Goal: Information Seeking & Learning: Learn about a topic

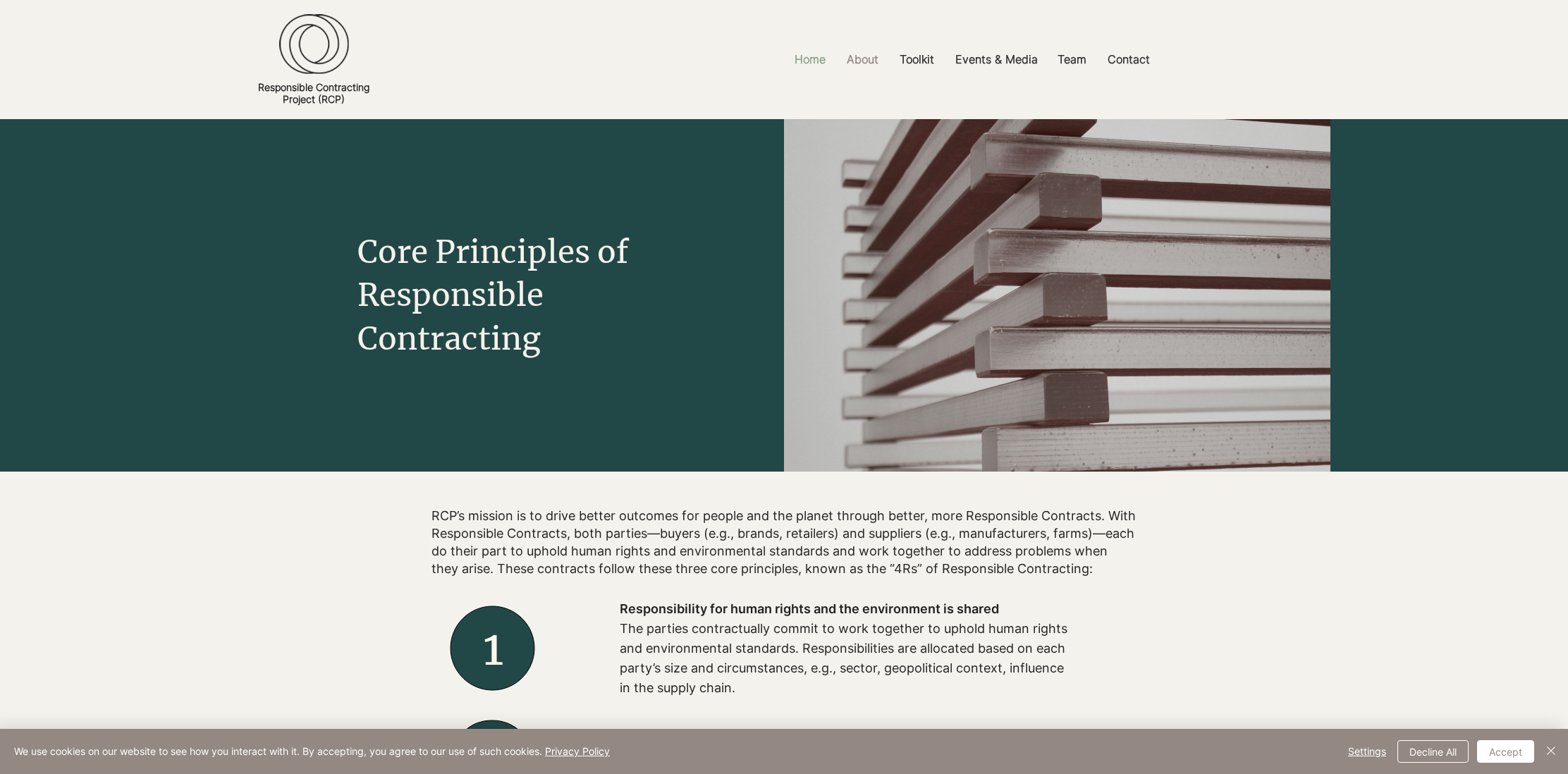
click at [808, 57] on p "Home" at bounding box center [810, 60] width 45 height 32
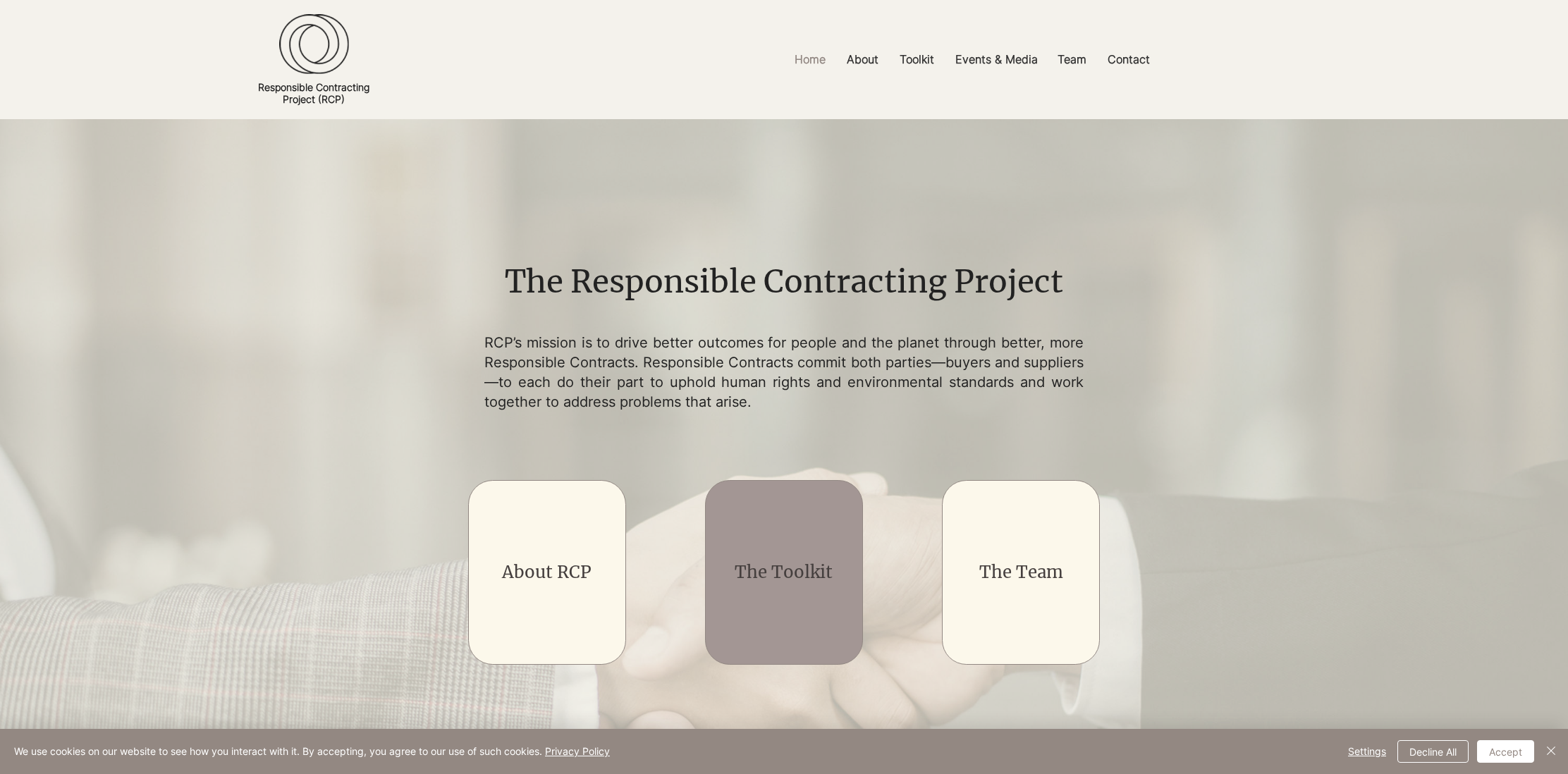
click at [750, 591] on div "main content" at bounding box center [784, 573] width 158 height 185
click at [772, 581] on link "The Toolkit" at bounding box center [784, 572] width 98 height 22
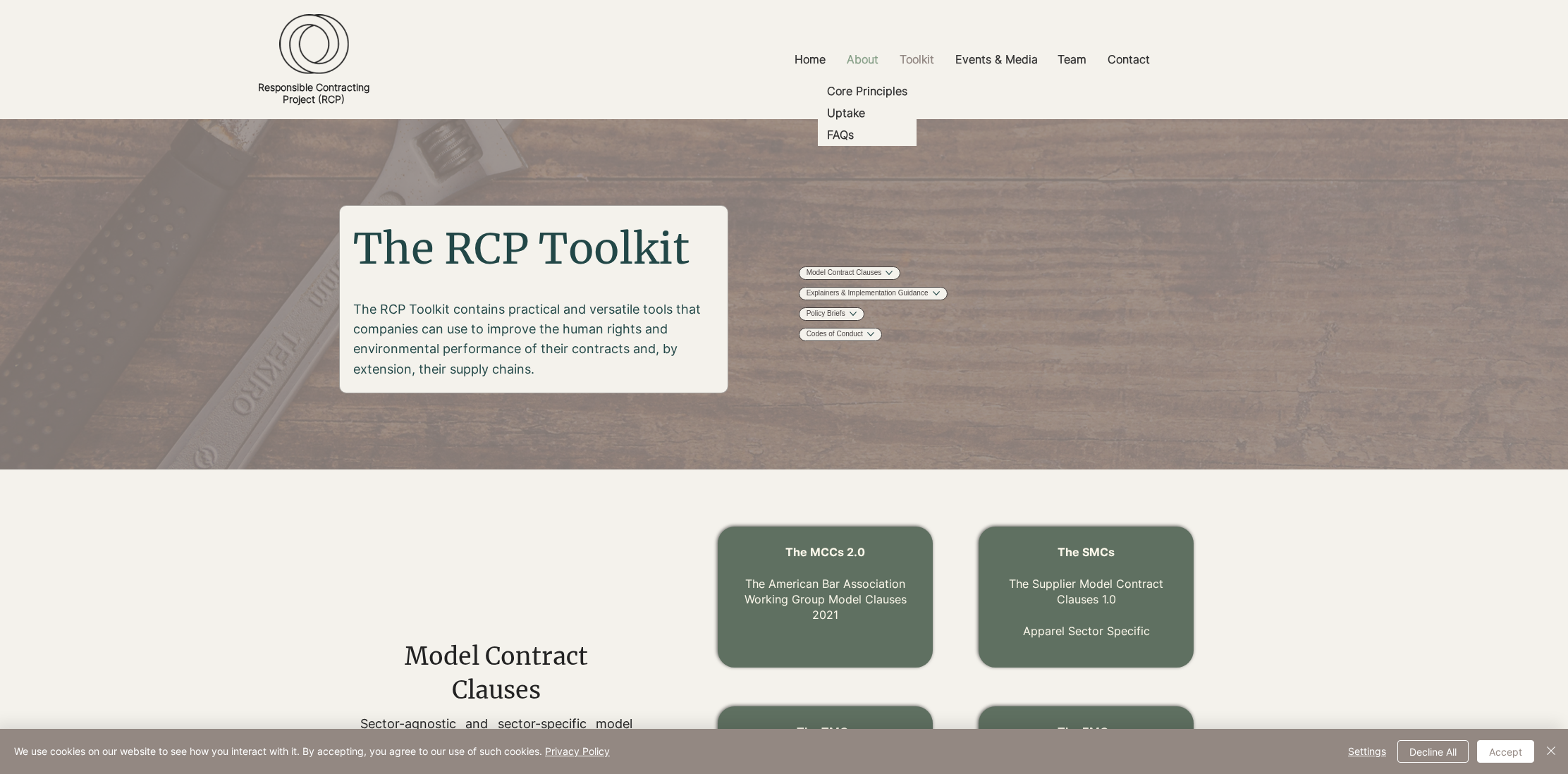
click at [864, 63] on p "About" at bounding box center [862, 60] width 46 height 32
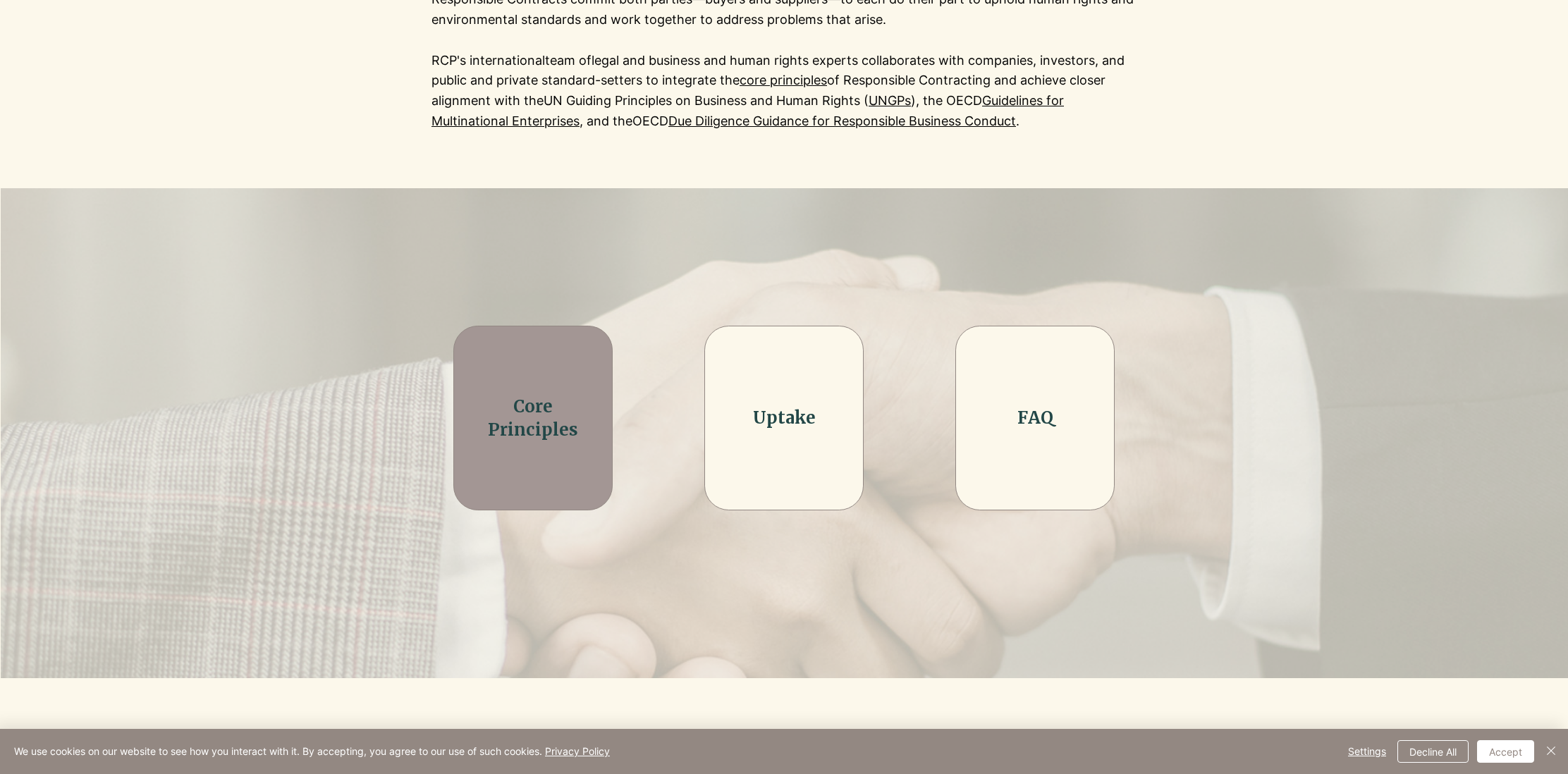
scroll to position [334, 0]
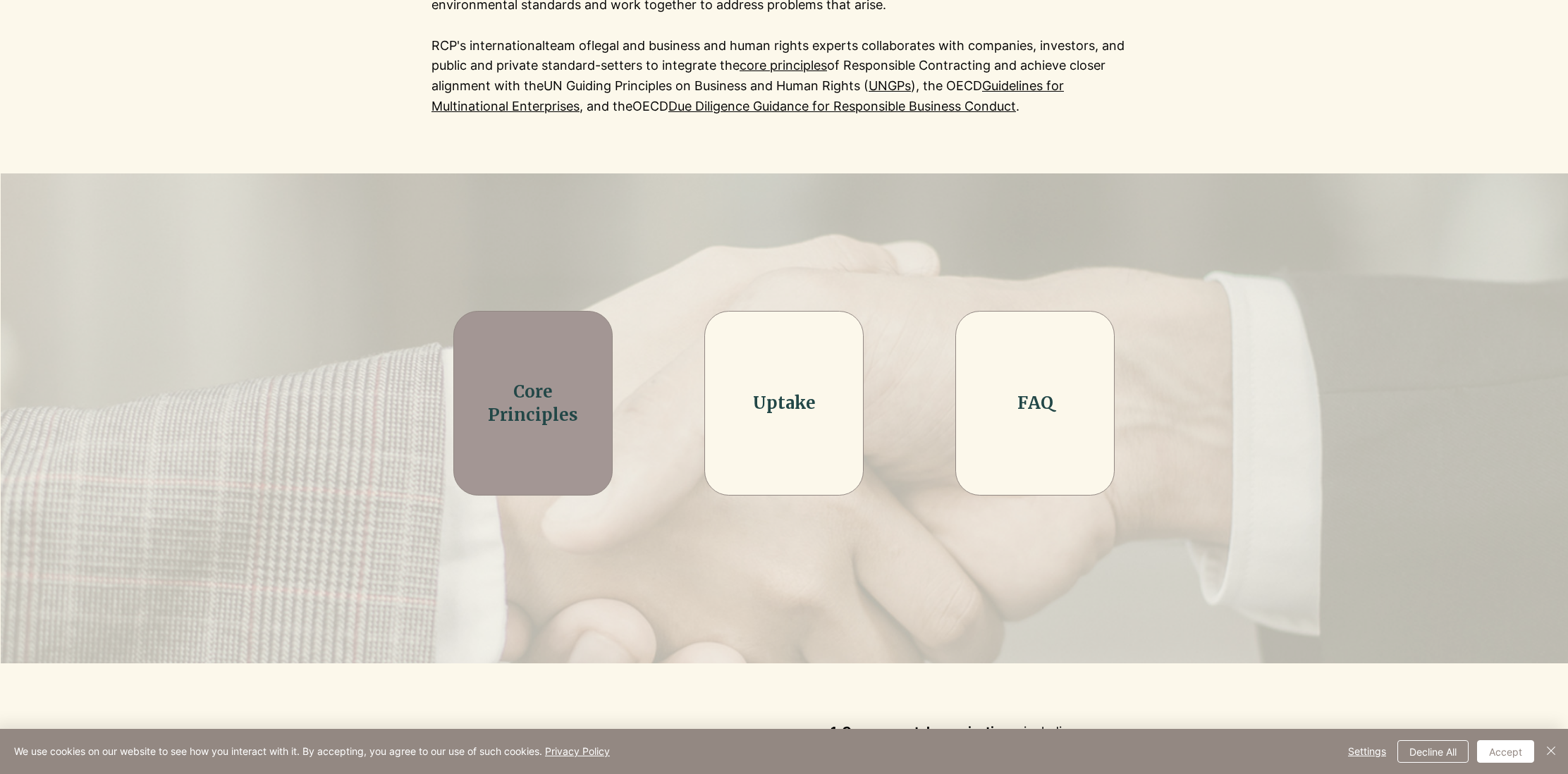
click at [535, 414] on link "Core Principles" at bounding box center [533, 404] width 91 height 46
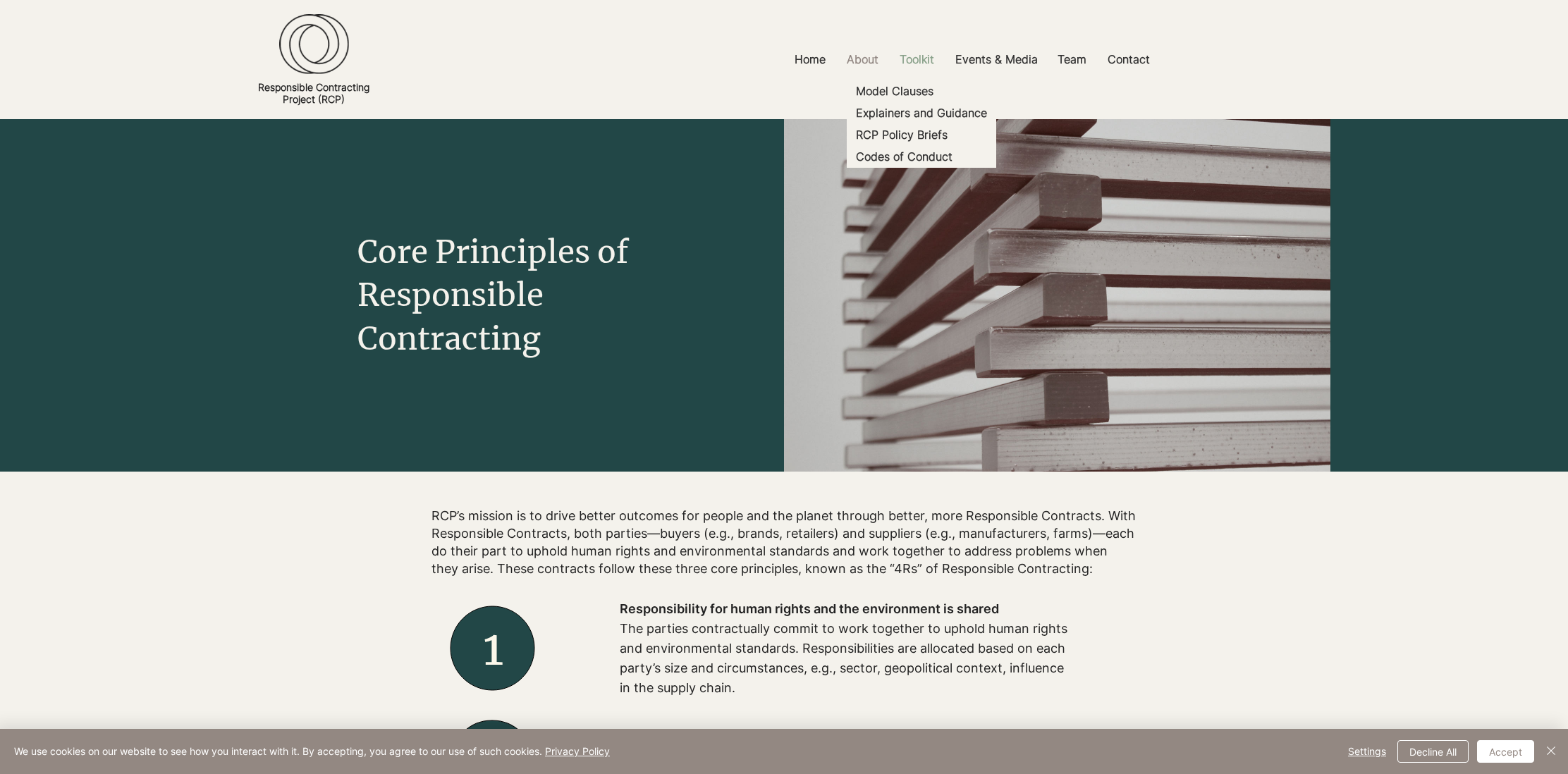
click at [928, 57] on p "Toolkit" at bounding box center [917, 60] width 49 height 32
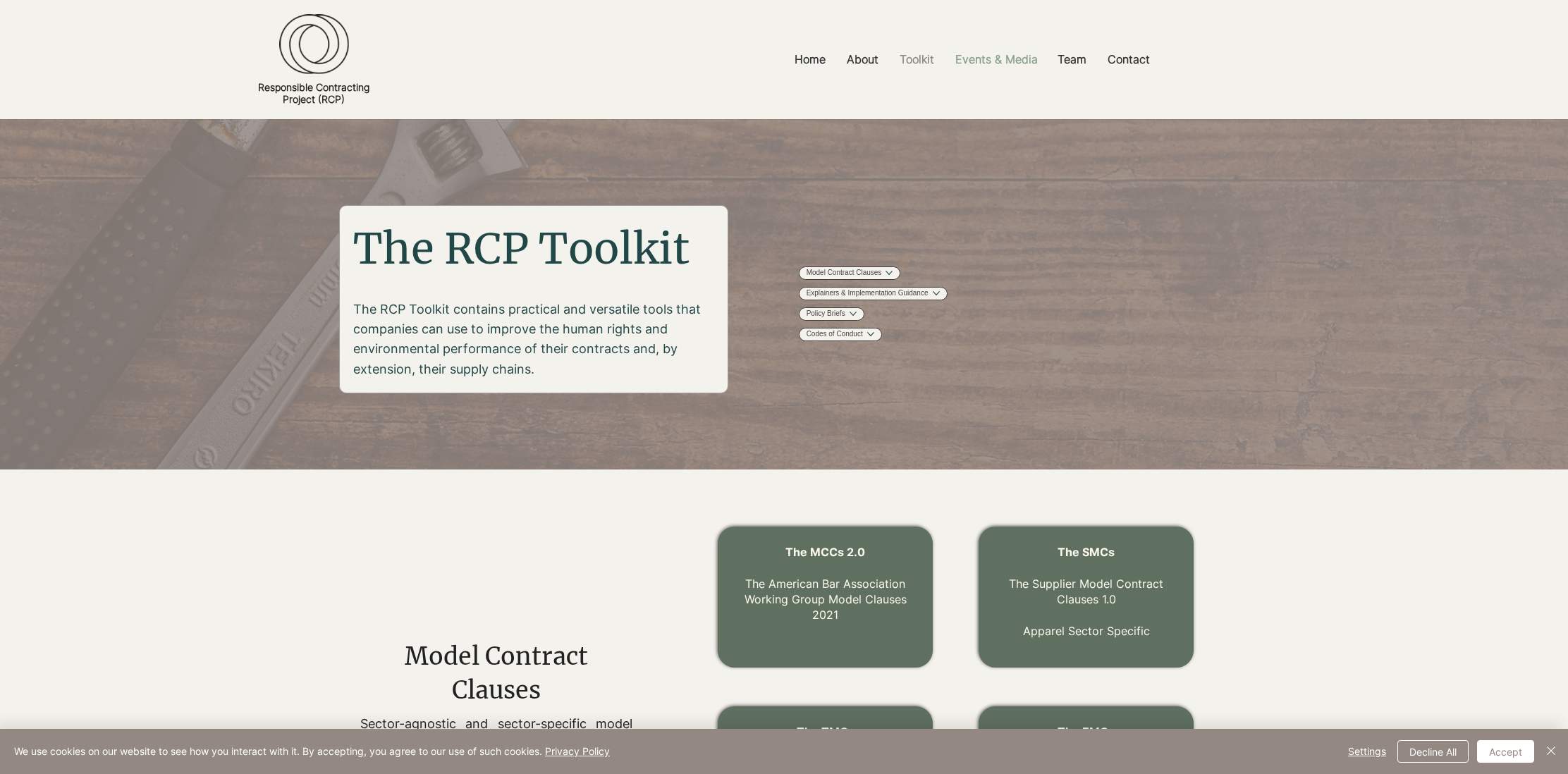
click at [990, 62] on p "Events & Media" at bounding box center [996, 60] width 97 height 32
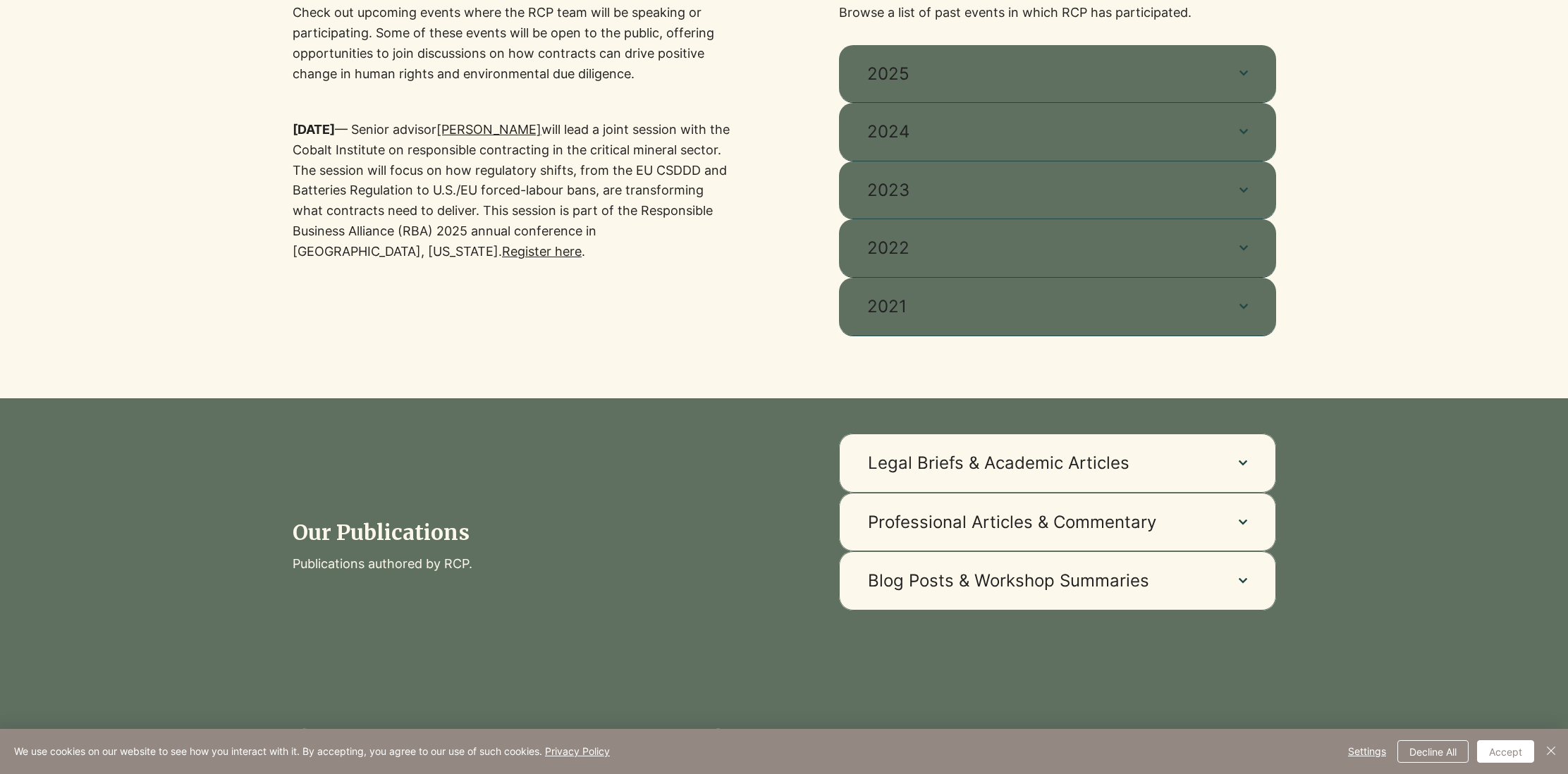
scroll to position [536, 0]
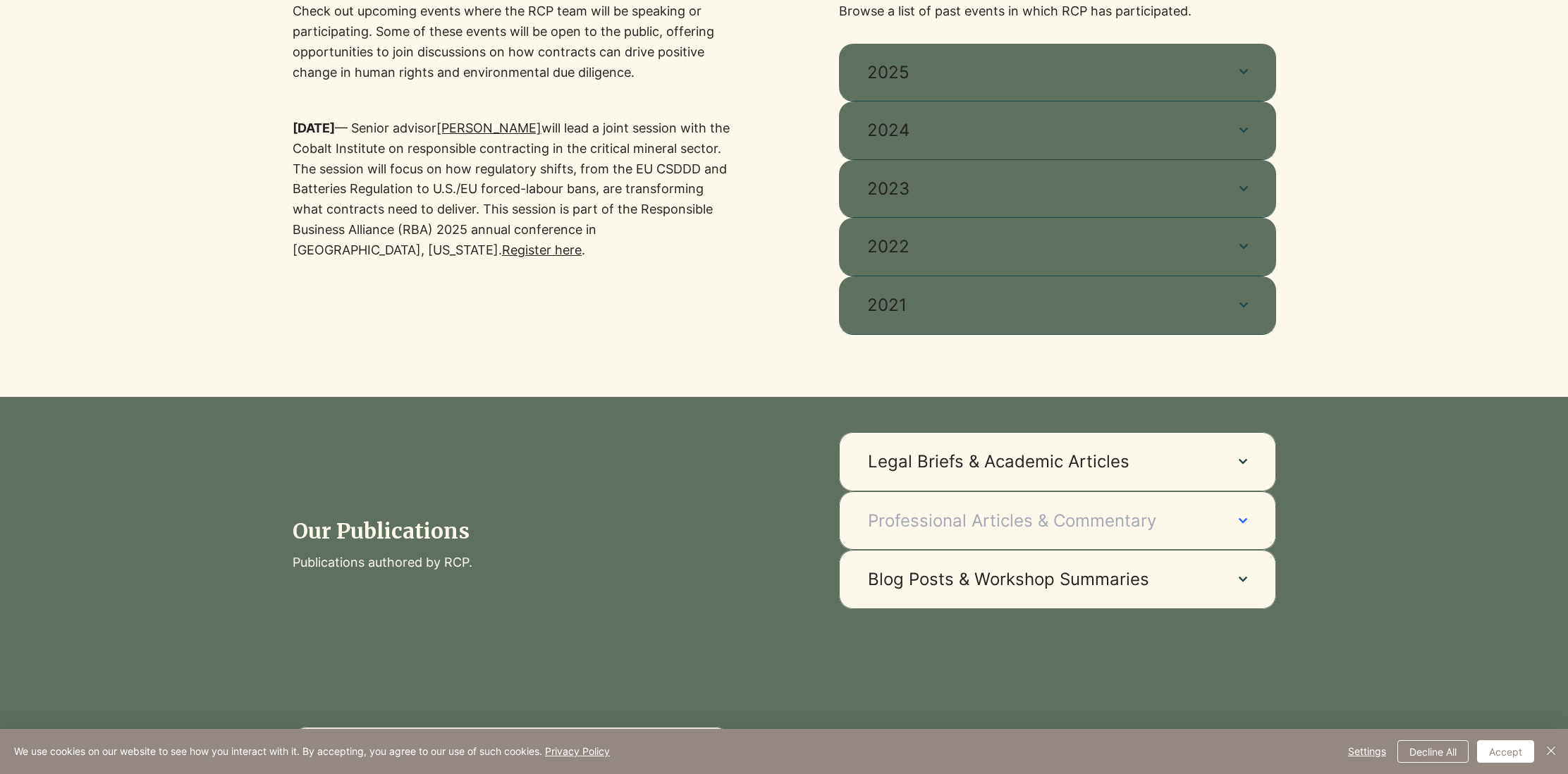
click at [933, 510] on span "Professional Articles & Commentary" at bounding box center [1039, 521] width 342 height 24
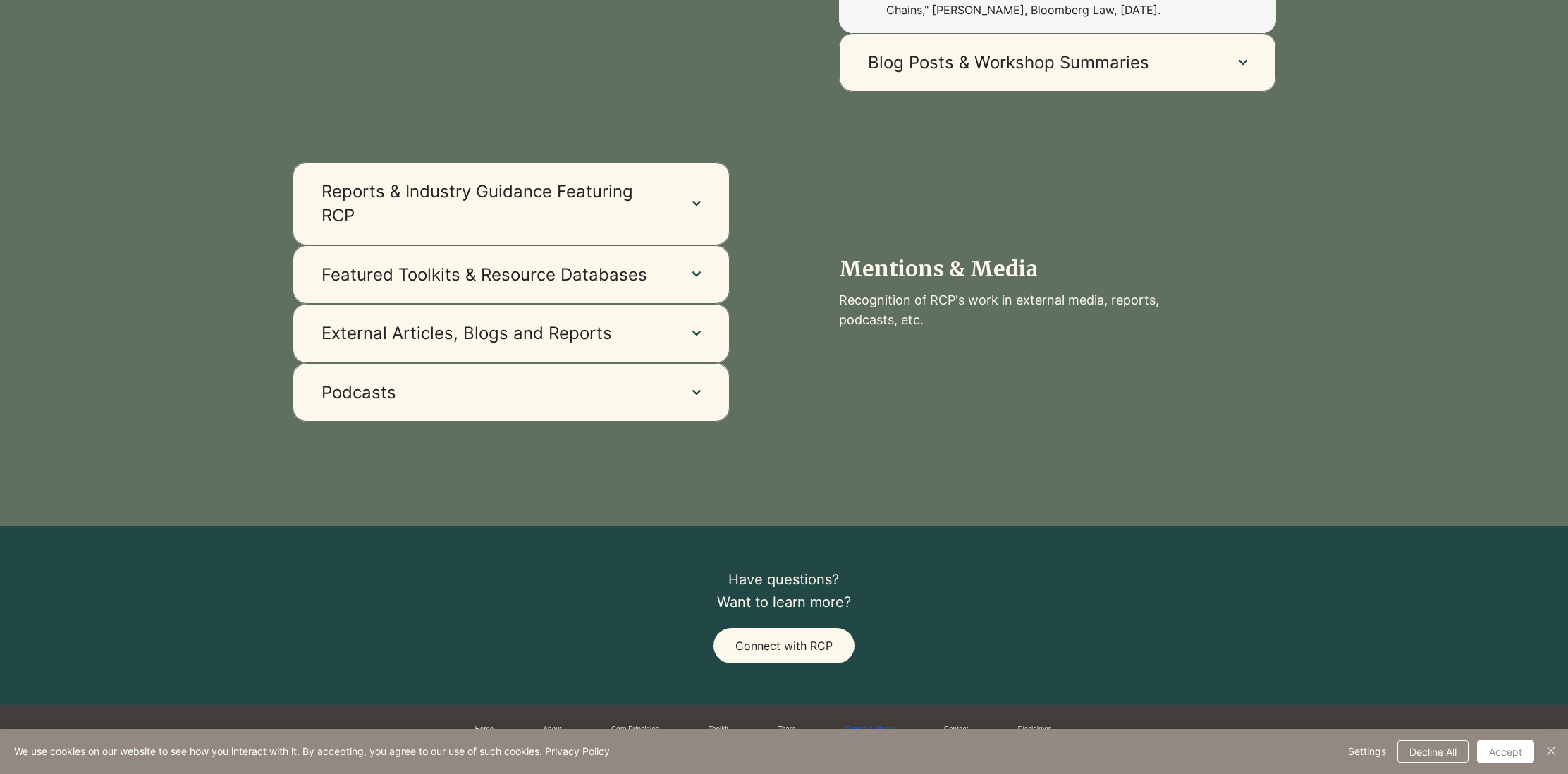
scroll to position [1552, 0]
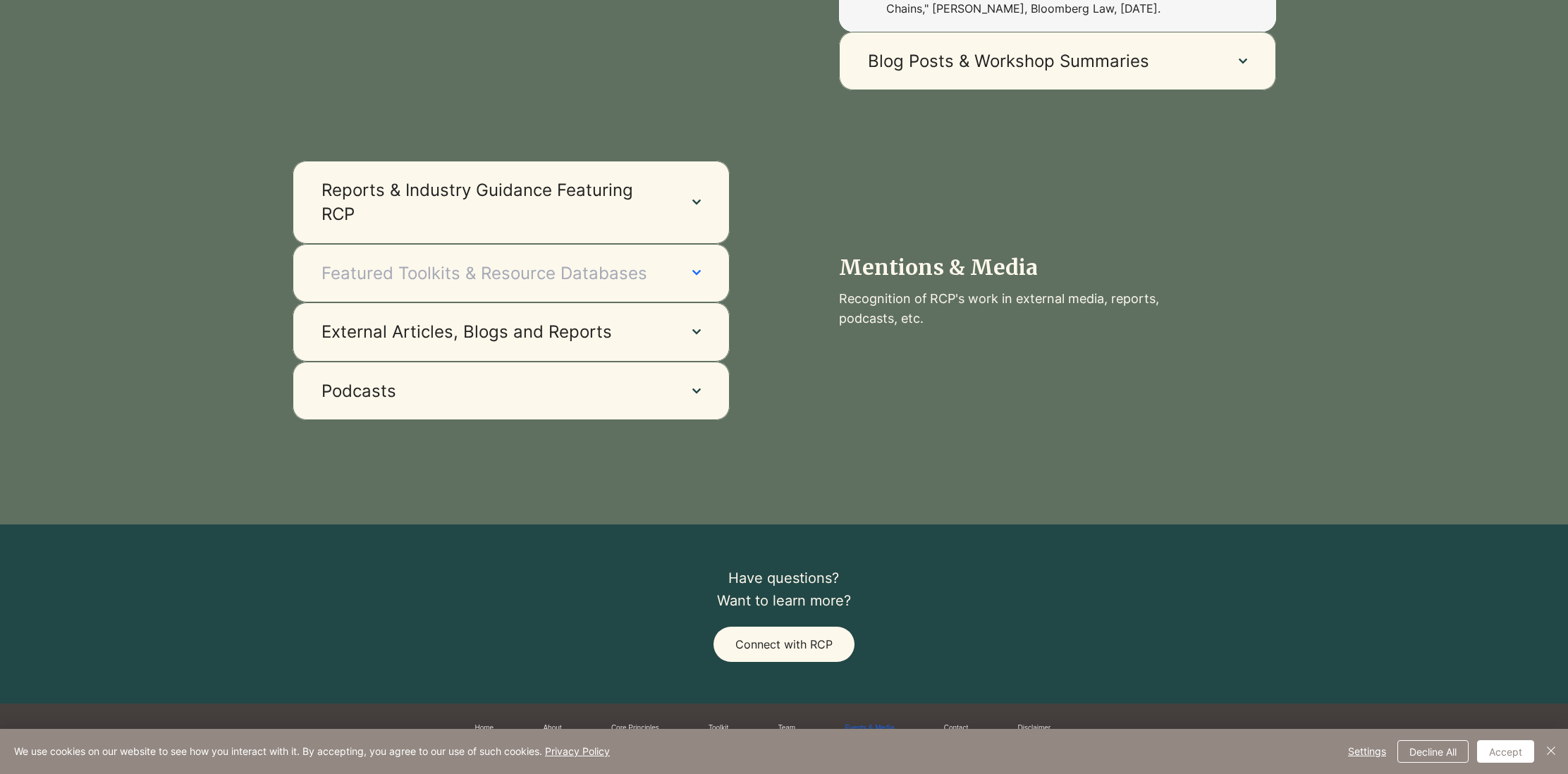
click at [554, 262] on span "Featured Toolkits & Resource Databases" at bounding box center [492, 274] width 342 height 24
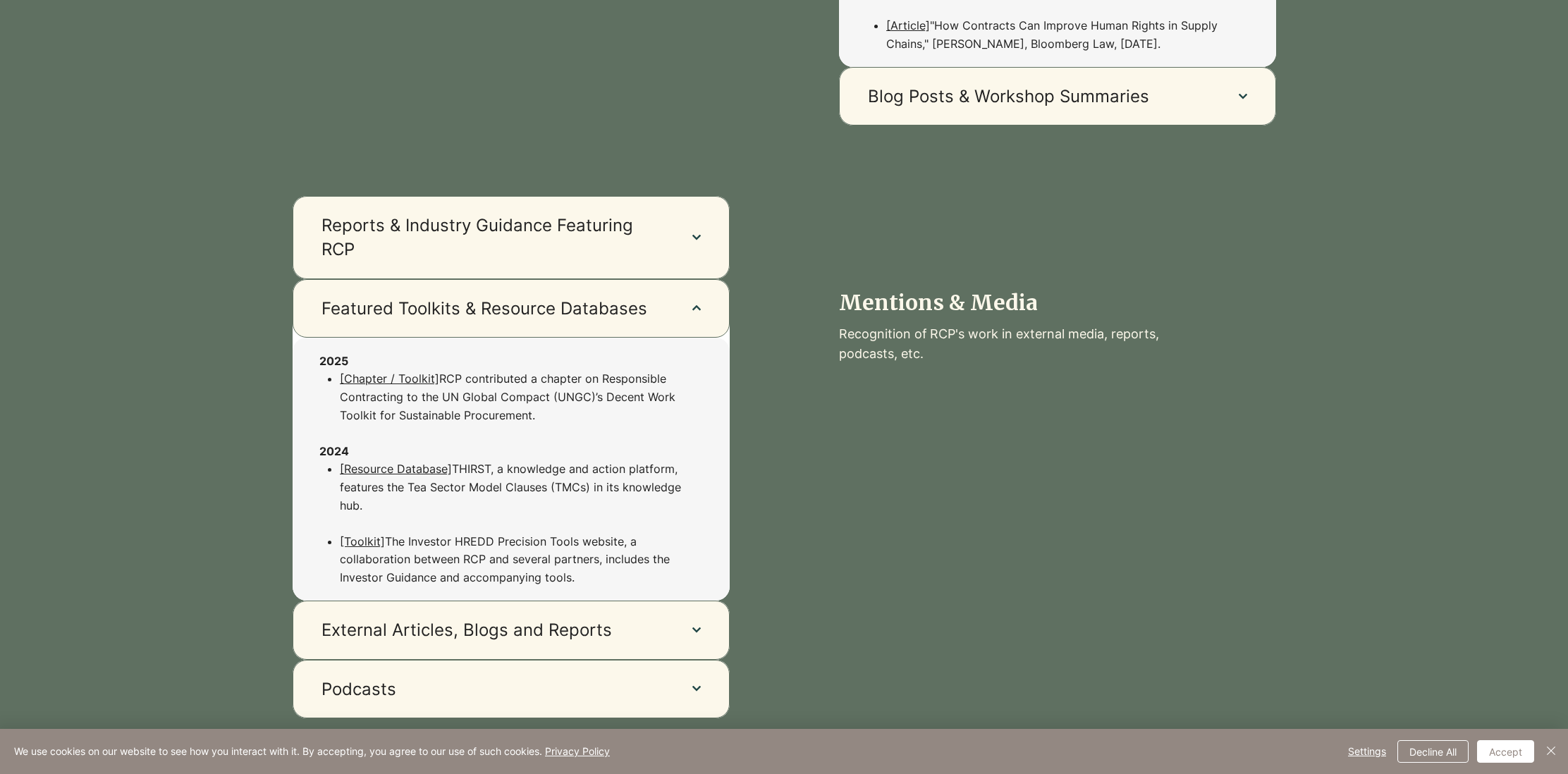
scroll to position [1516, 0]
click at [649, 232] on span "Reports & Industry Guidance Featuring RCP" at bounding box center [492, 238] width 342 height 48
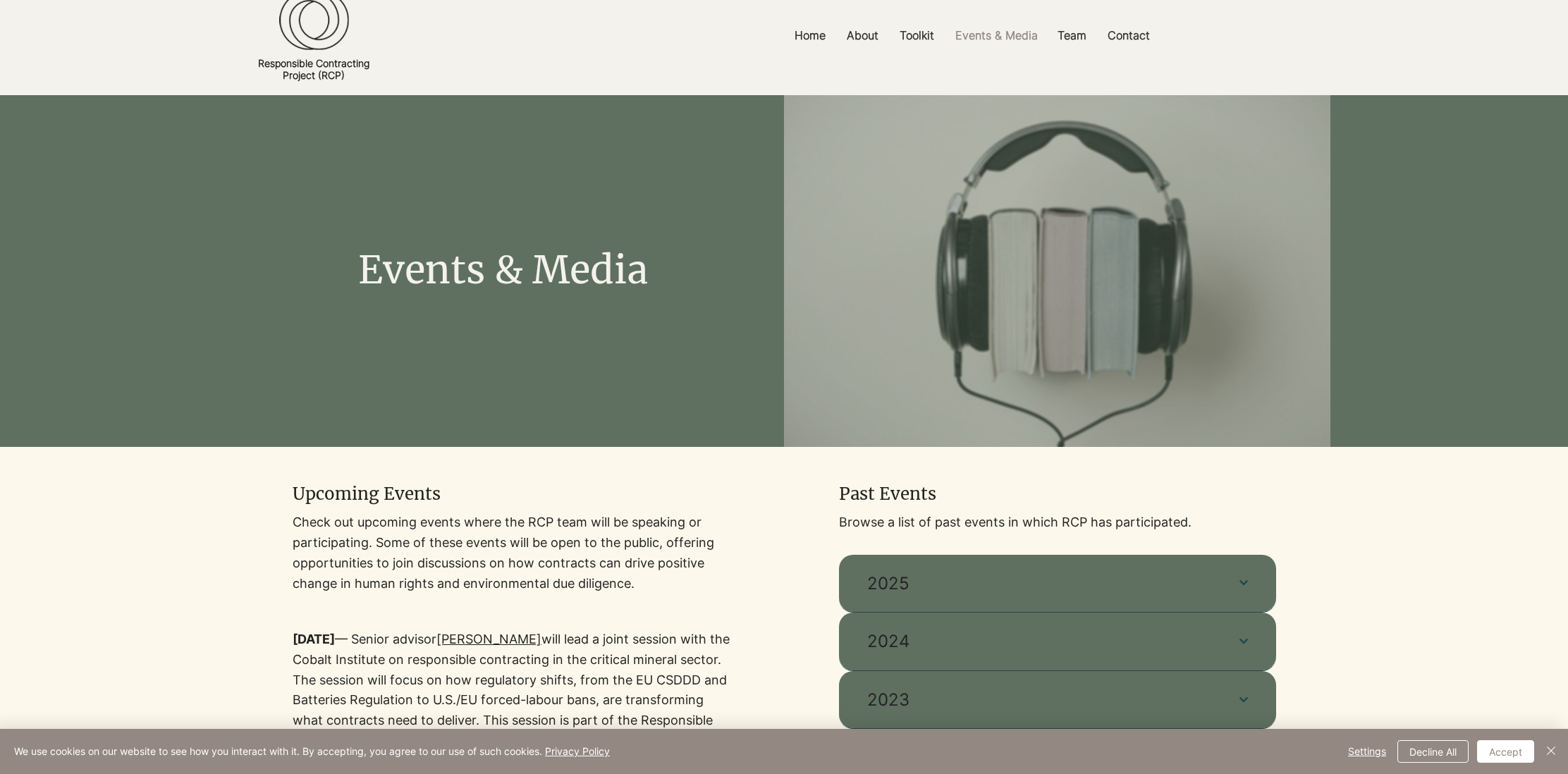
scroll to position [0, 0]
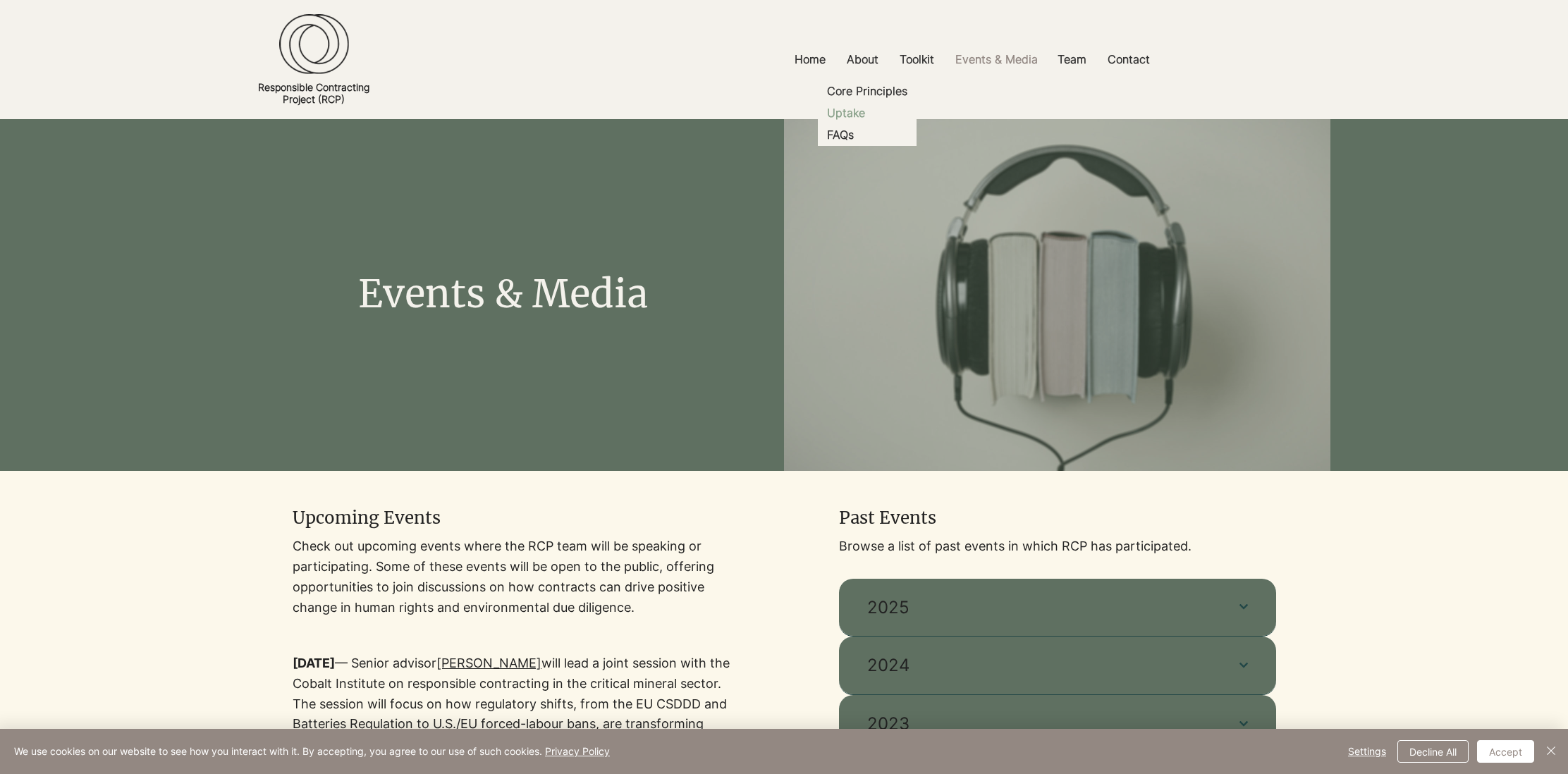
click at [853, 114] on p "Uptake" at bounding box center [845, 113] width 49 height 22
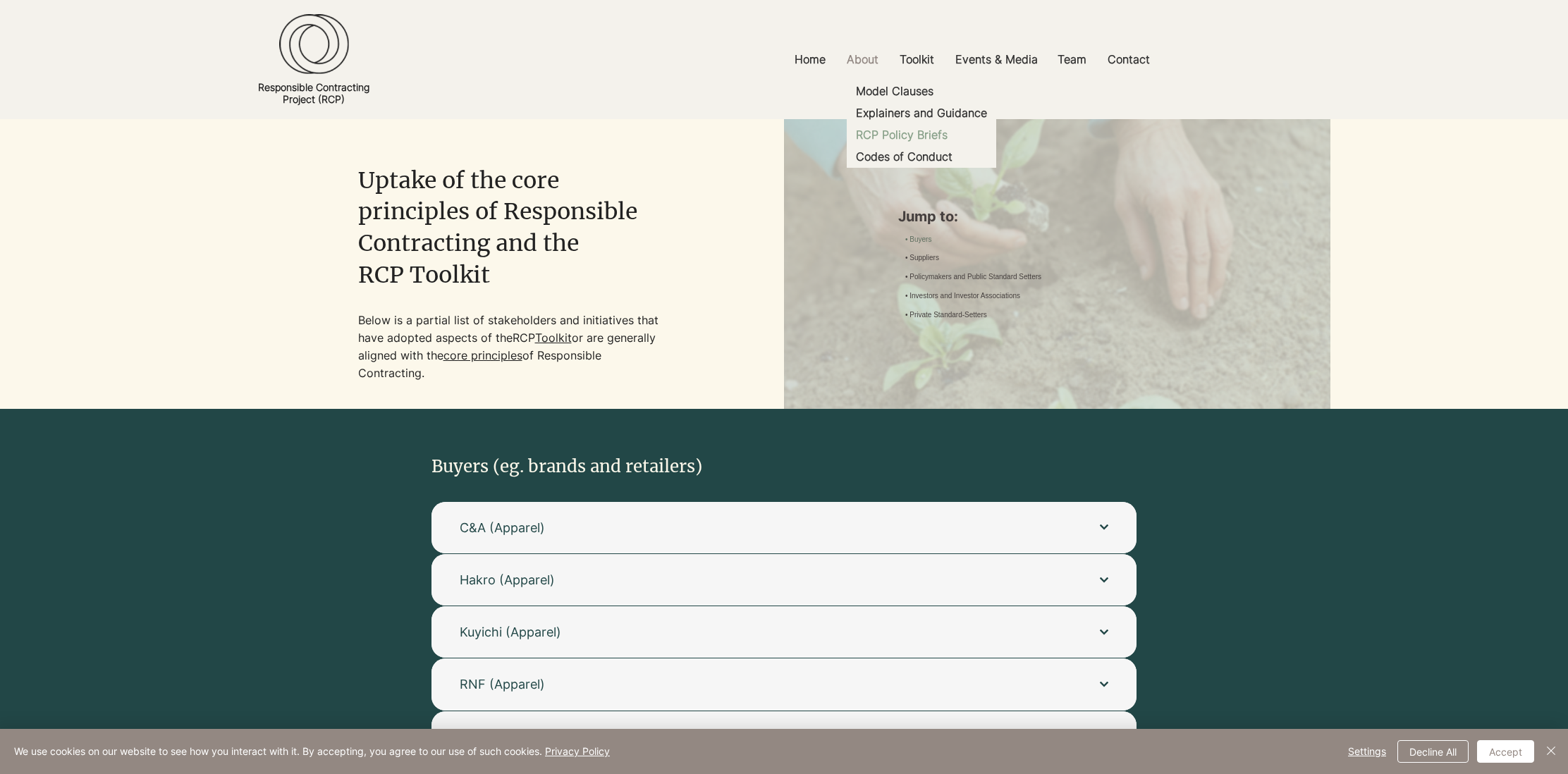
click at [906, 132] on p "RCP Policy Briefs" at bounding box center [901, 135] width 103 height 22
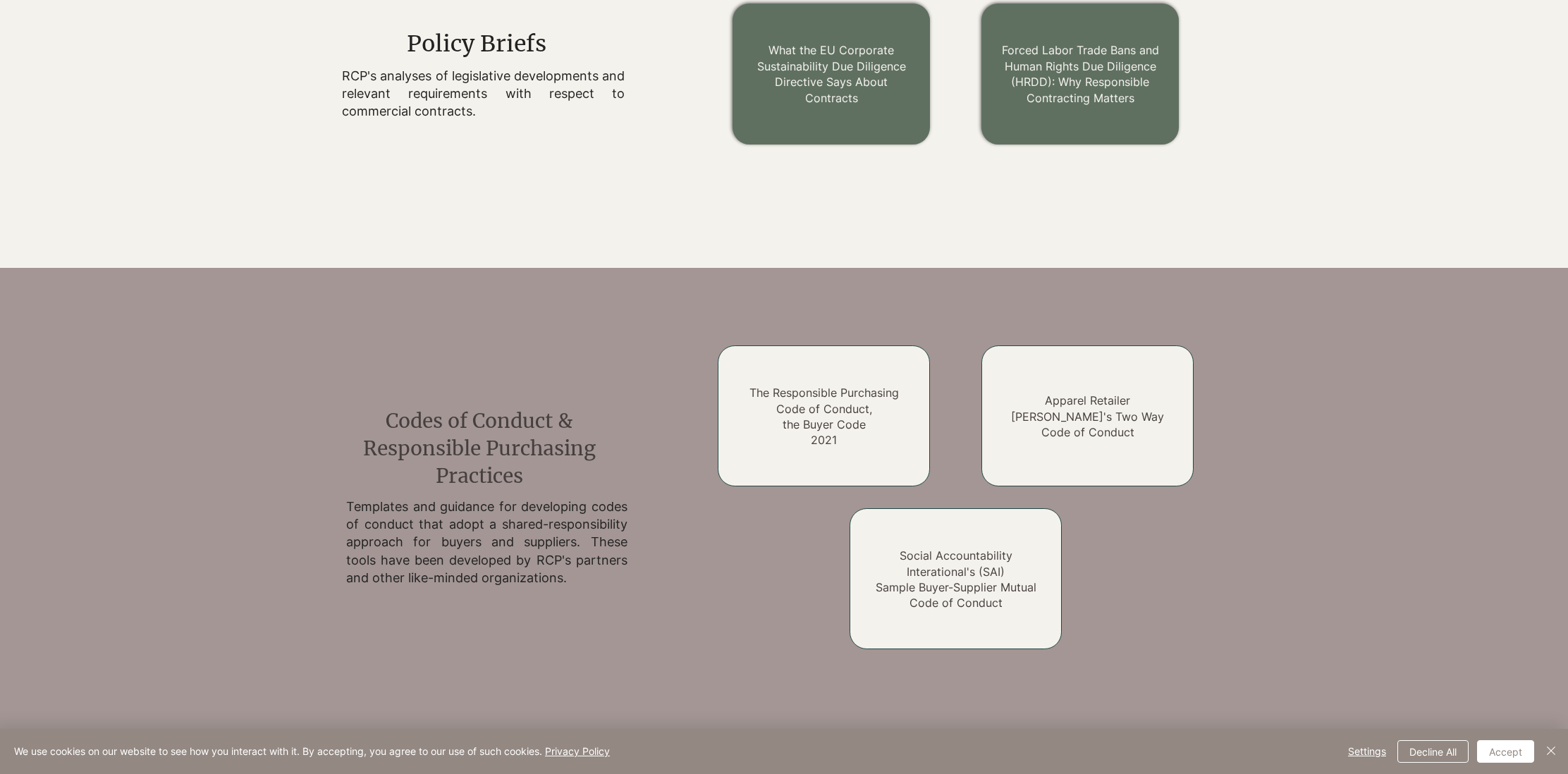
scroll to position [1816, 0]
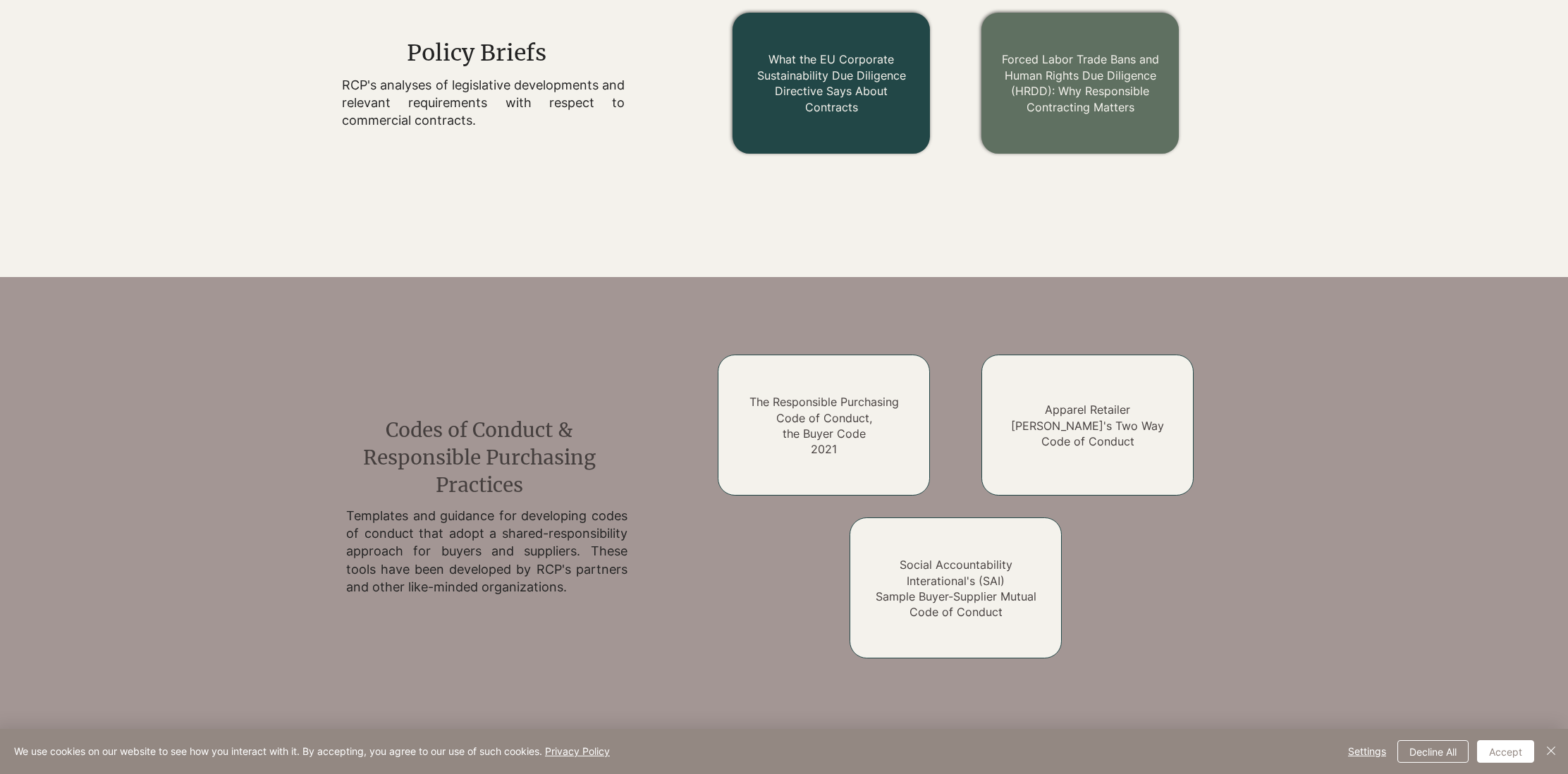
click at [833, 94] on link "What the EU Corporate Sustainability Due Diligence Directive Says About Contrac…" at bounding box center [831, 82] width 149 height 61
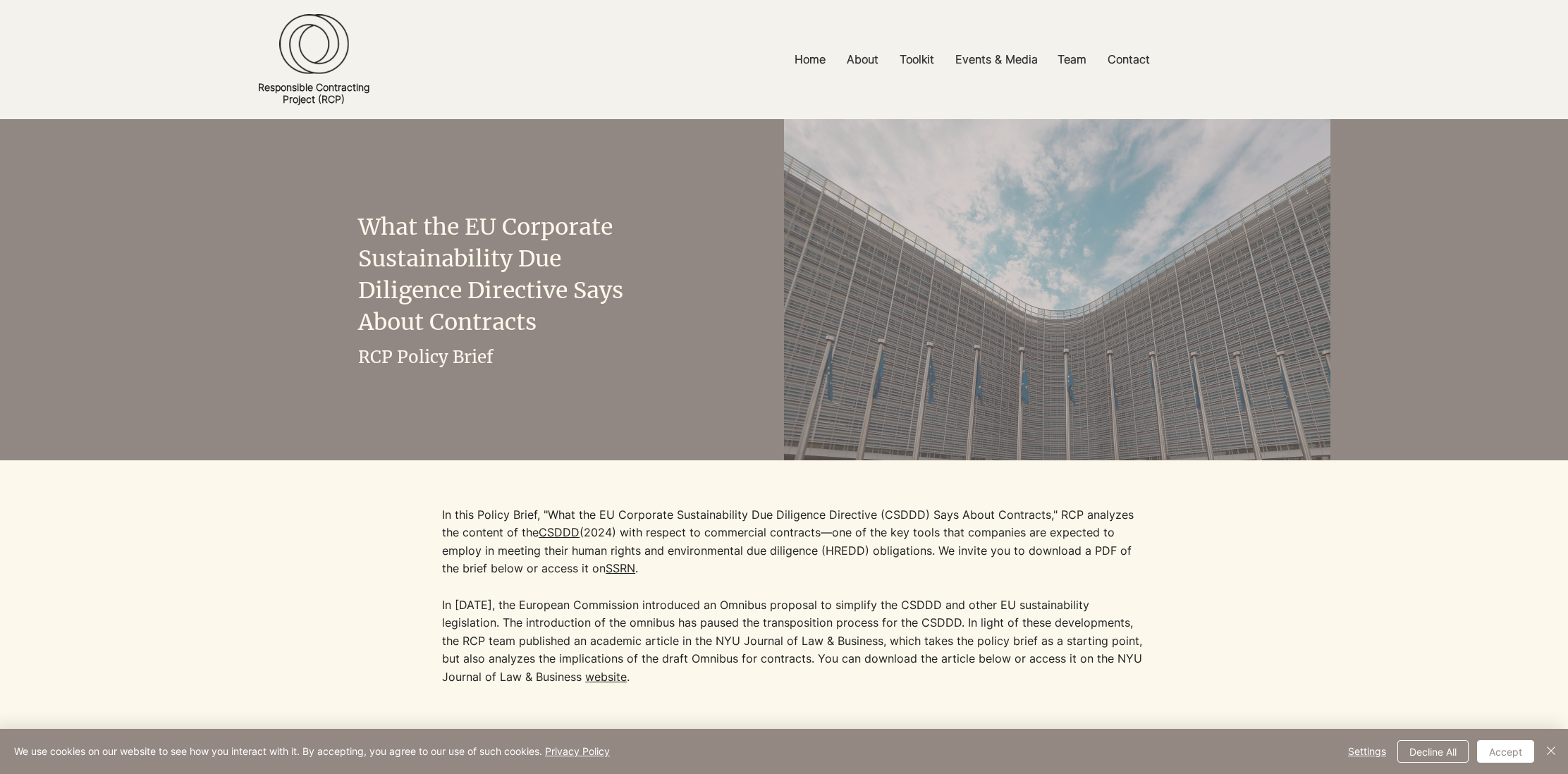
click at [544, 531] on link "CSDDD" at bounding box center [559, 532] width 41 height 14
